Goal: Task Accomplishment & Management: Manage account settings

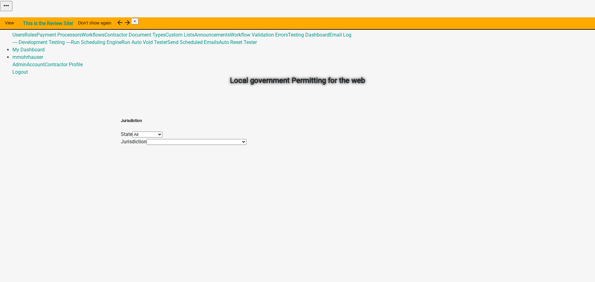
click at [27, 17] on link "Admin" at bounding box center [19, 20] width 14 height 6
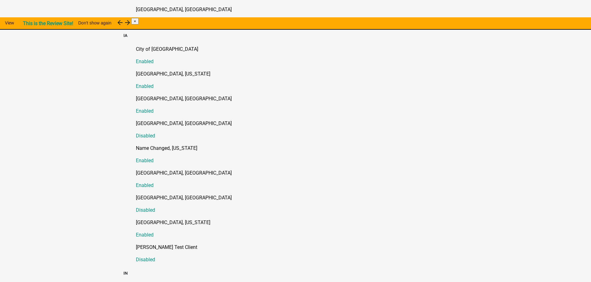
scroll to position [430, 0]
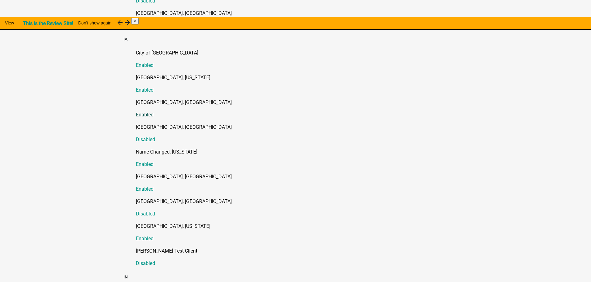
click at [159, 99] on p "[GEOGRAPHIC_DATA], [GEOGRAPHIC_DATA]" at bounding box center [302, 102] width 332 height 7
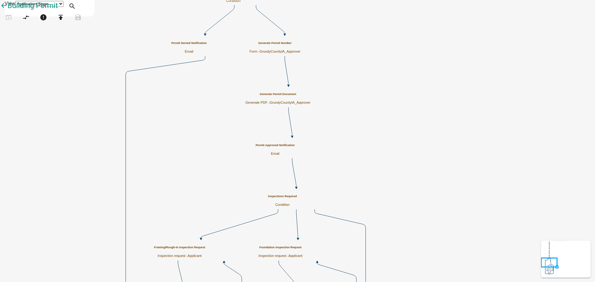
scroll to position [39, 0]
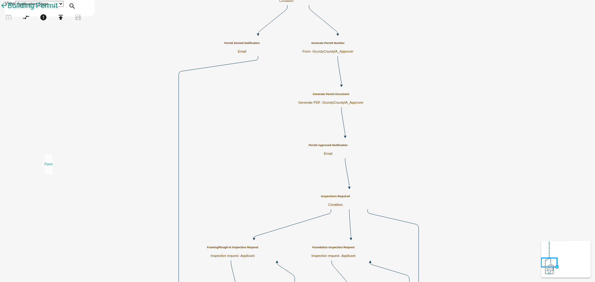
drag, startPoint x: 32, startPoint y: 196, endPoint x: 45, endPoint y: 149, distance: 48.3
click at [45, 31] on ul "Appointment Send an email with a calendar attachment as a step in the workflow …" at bounding box center [56, 31] width 112 height 0
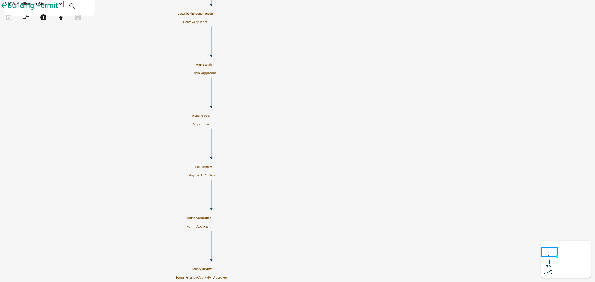
click at [213, 16] on h5 "Describe the Construction" at bounding box center [195, 13] width 35 height 3
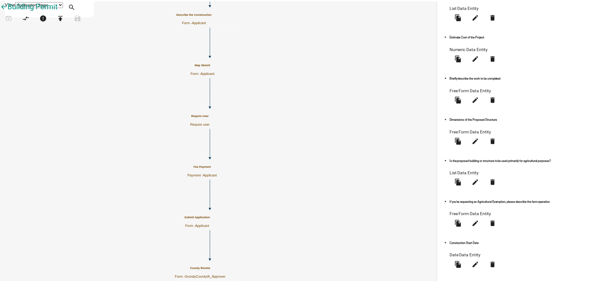
scroll to position [165, 0]
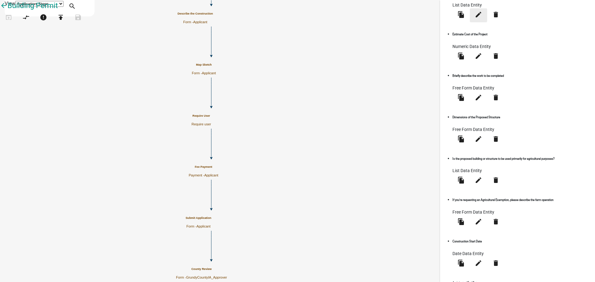
click at [482, 18] on icon "edit" at bounding box center [478, 14] width 7 height 7
select select "list-data"
select select
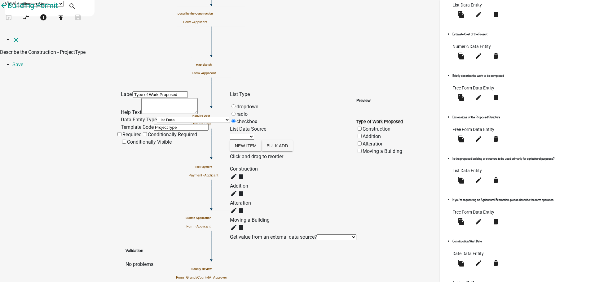
click at [174, 117] on select "Free Form Text Document Display Entity Value Fee Numeric Data Date Map Sketch D…" at bounding box center [193, 120] width 73 height 6
click at [175, 117] on select "Free Form Text Document Display Entity Value Fee Numeric Data Date Map Sketch D…" at bounding box center [193, 120] width 73 height 6
drag, startPoint x: 196, startPoint y: 92, endPoint x: 241, endPoint y: 87, distance: 45.6
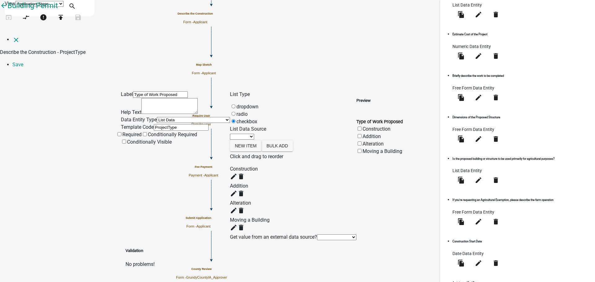
click at [241, 91] on div "Label Type of Work Proposed Help Text Data Entity Type Free Form Text Document …" at bounding box center [297, 166] width 353 height 150
drag, startPoint x: 243, startPoint y: 87, endPoint x: 393, endPoint y: 127, distance: 155.4
click at [393, 127] on div "Preview Type of Work Proposed Construction Addition Alteration Moving a Building" at bounding box center [380, 166] width 47 height 150
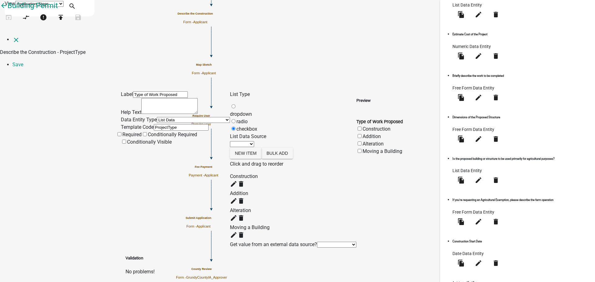
click at [230, 111] on span at bounding box center [230, 114] width 0 height 6
click at [236, 104] on input "dropdown" at bounding box center [234, 106] width 4 height 4
click at [389, 126] on select "Select Item... Construction Addition Alteration Moving a Building" at bounding box center [377, 129] width 40 height 6
click at [253, 126] on label "checkbox" at bounding box center [243, 129] width 27 height 6
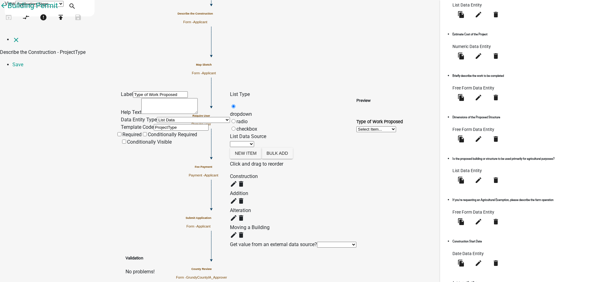
click at [236, 127] on input "checkbox" at bounding box center [234, 129] width 4 height 4
click at [13, 36] on icon "close" at bounding box center [15, 39] width 7 height 7
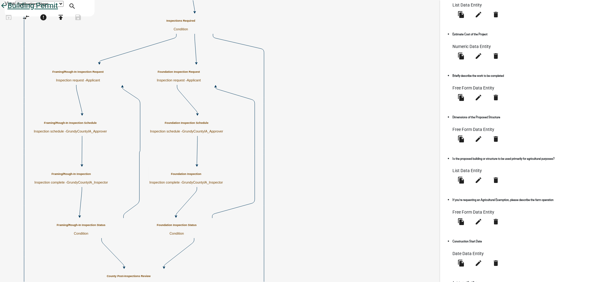
click at [7, 10] on icon "arrow_back" at bounding box center [3, 6] width 7 height 9
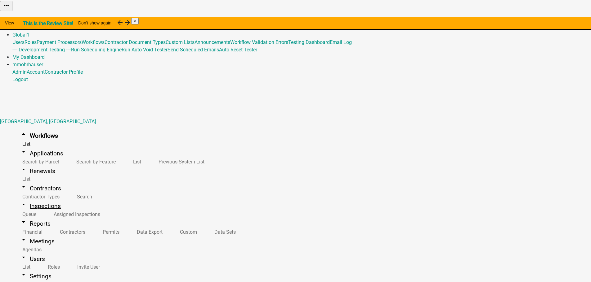
click at [33, 199] on link "arrow_drop_down Inspections" at bounding box center [40, 206] width 56 height 15
click at [35, 234] on link "arrow_drop_down Meetings" at bounding box center [37, 241] width 50 height 15
